Goal: Transaction & Acquisition: Download file/media

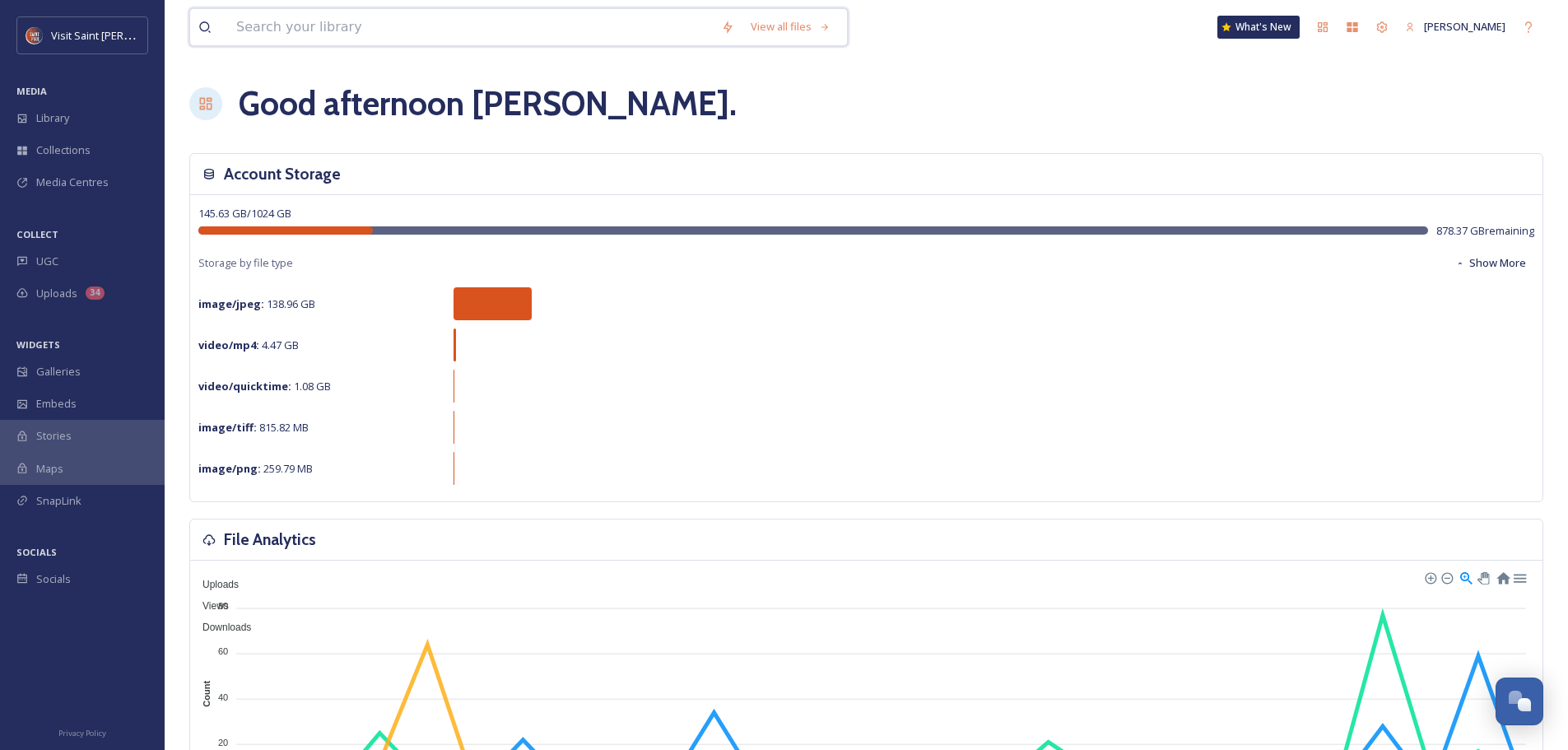
click at [454, 30] on input at bounding box center [470, 27] width 485 height 36
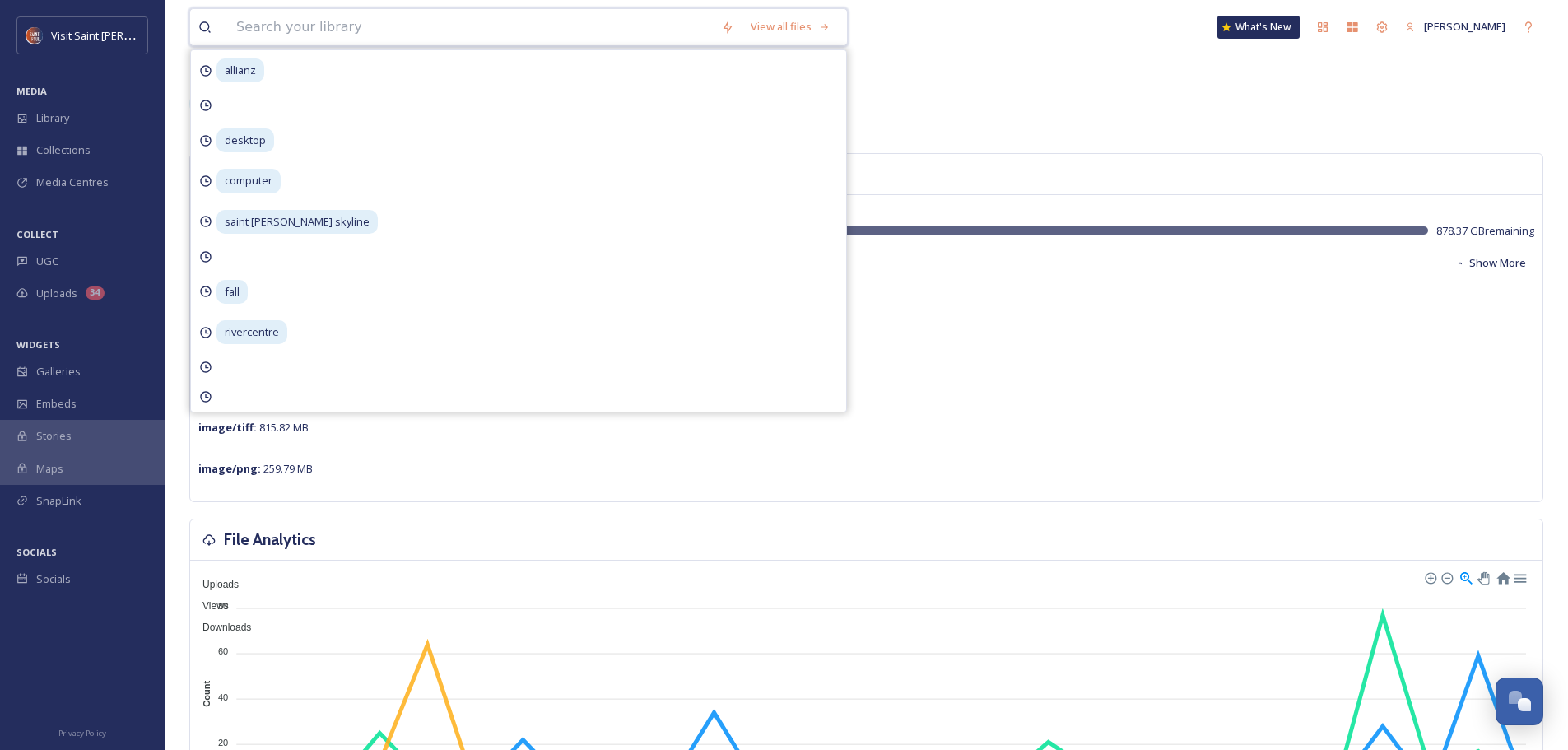
paste input "Wicaḣapi"
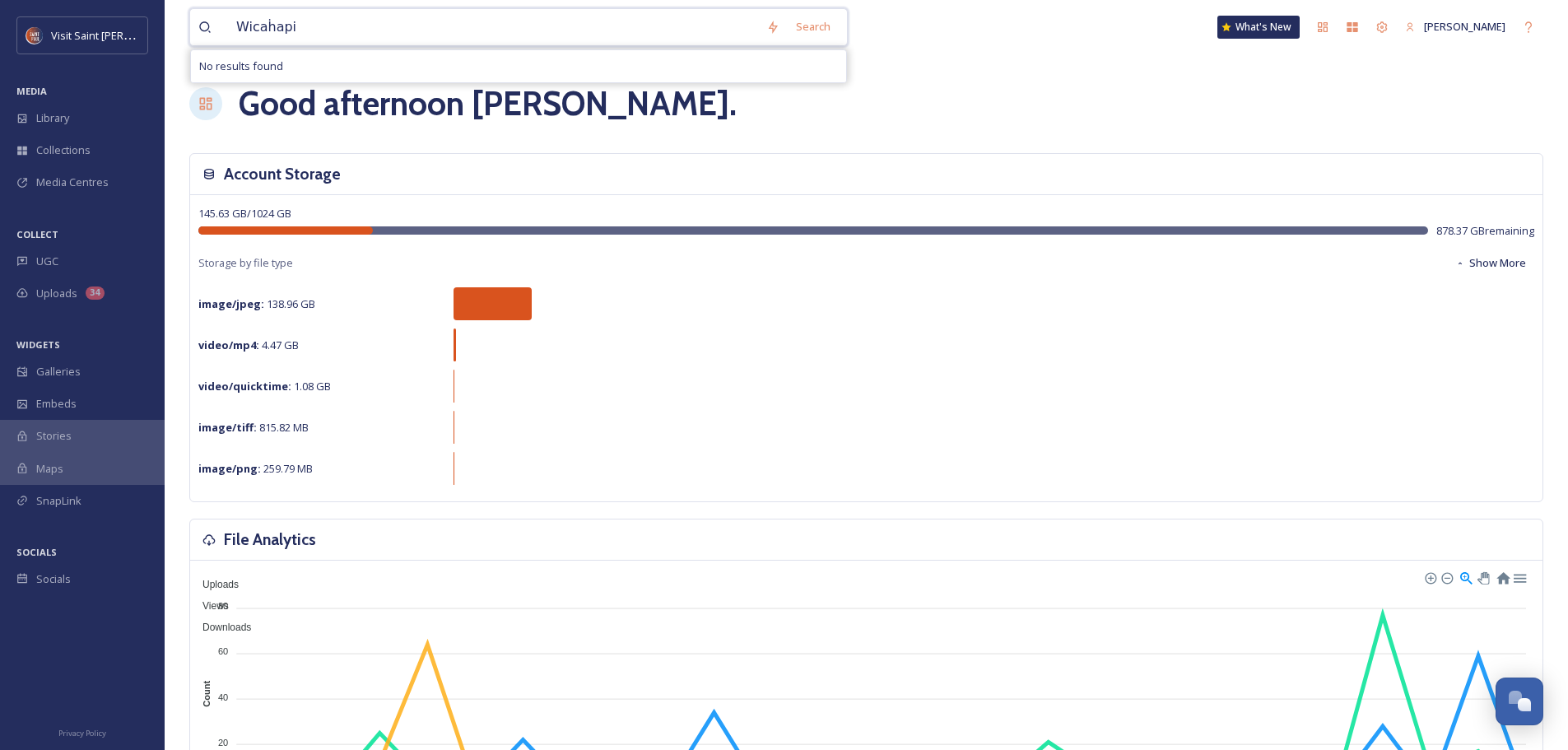
click at [513, 38] on input "Wicaḣapi" at bounding box center [493, 27] width 531 height 36
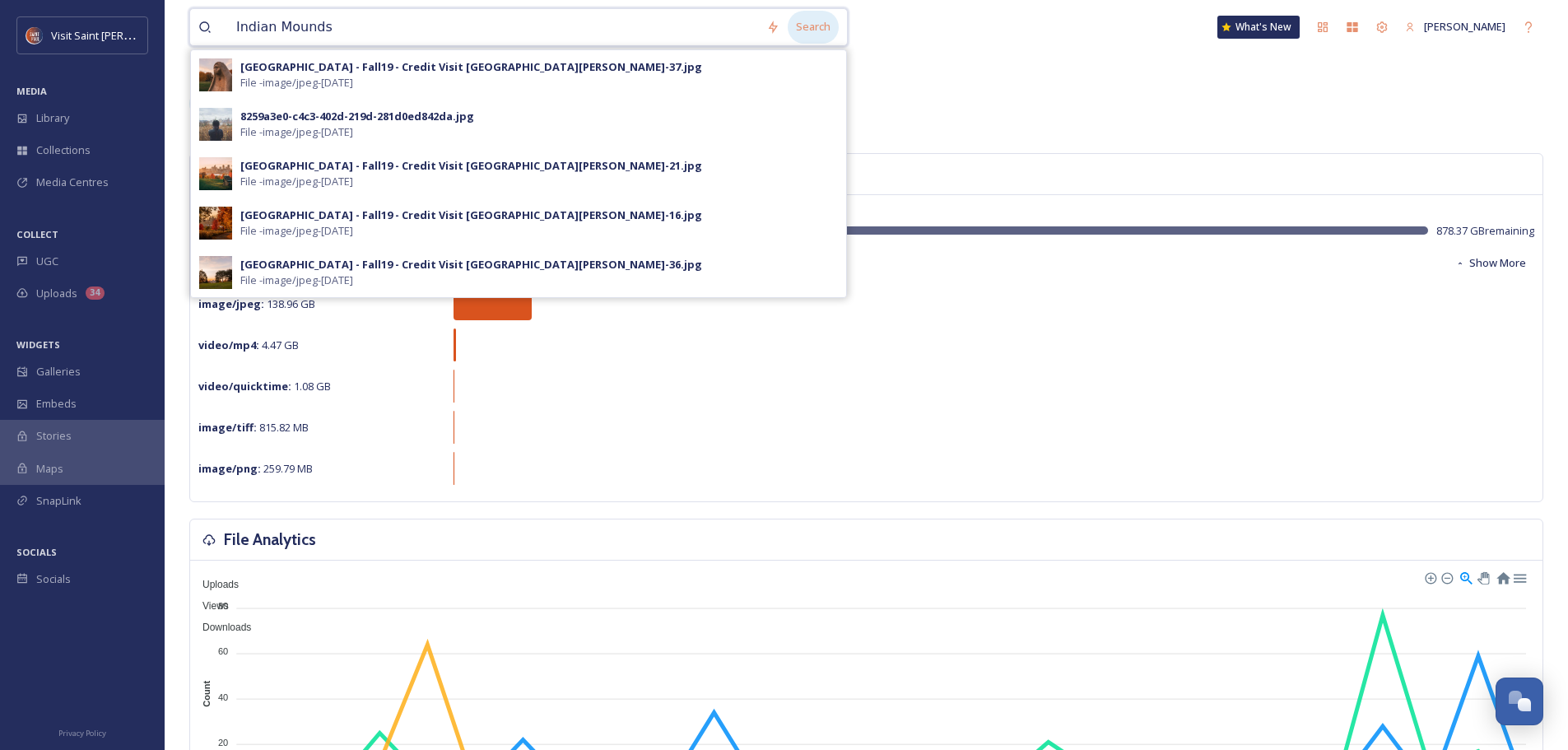
type input "Indian Mounds"
click at [828, 32] on div "Search" at bounding box center [813, 27] width 51 height 32
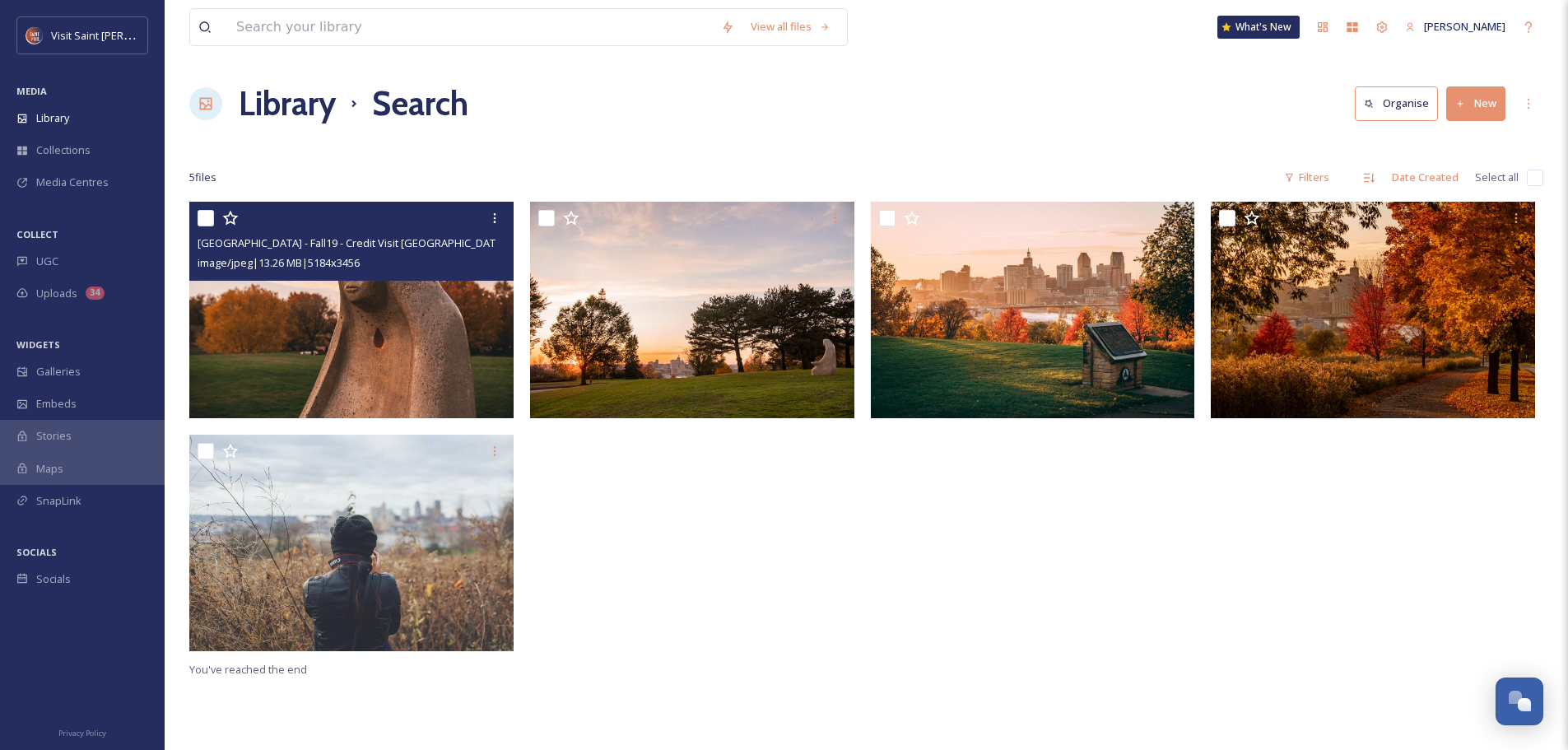
click at [407, 326] on img at bounding box center [351, 310] width 324 height 217
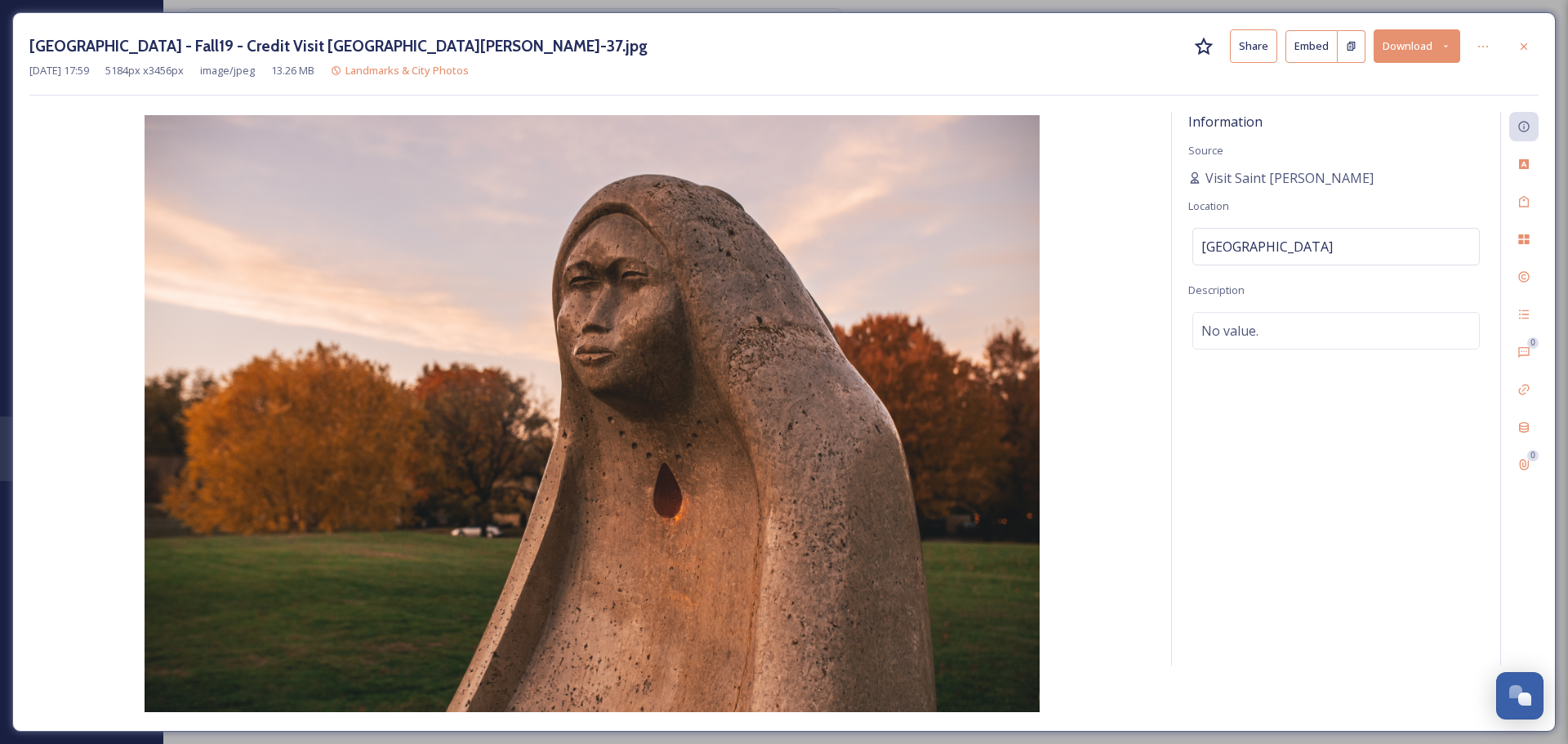
click at [1438, 59] on button "Download" at bounding box center [1417, 46] width 86 height 34
click at [1407, 92] on span "Download Original (5184 x 3456)" at bounding box center [1374, 83] width 154 height 15
